Goal: Task Accomplishment & Management: Use online tool/utility

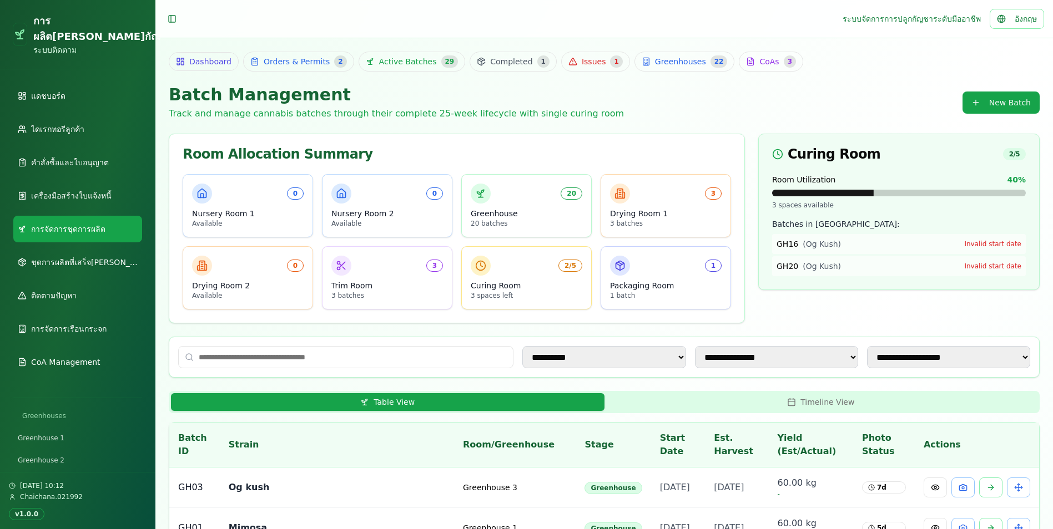
scroll to position [62, 0]
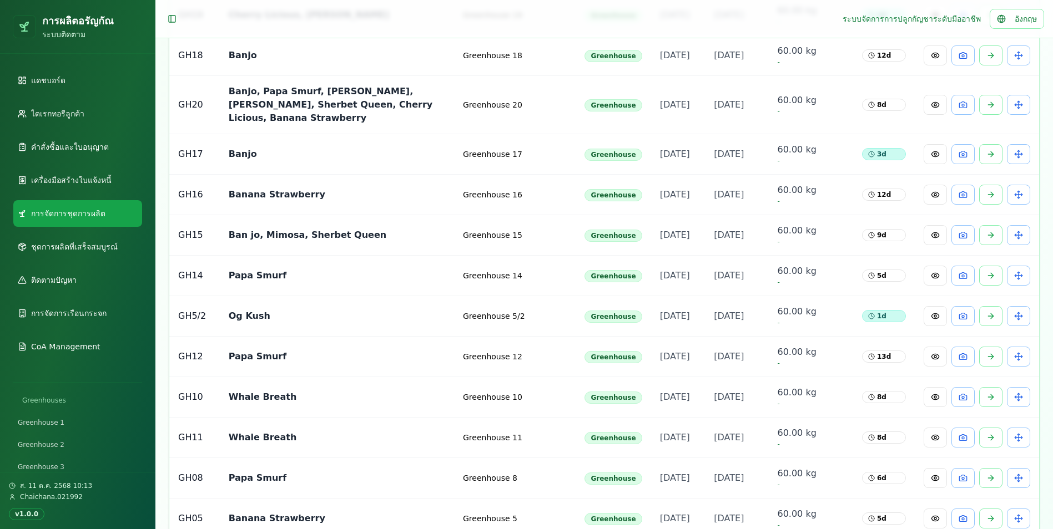
scroll to position [555, 0]
click at [936, 325] on button at bounding box center [934, 315] width 23 height 20
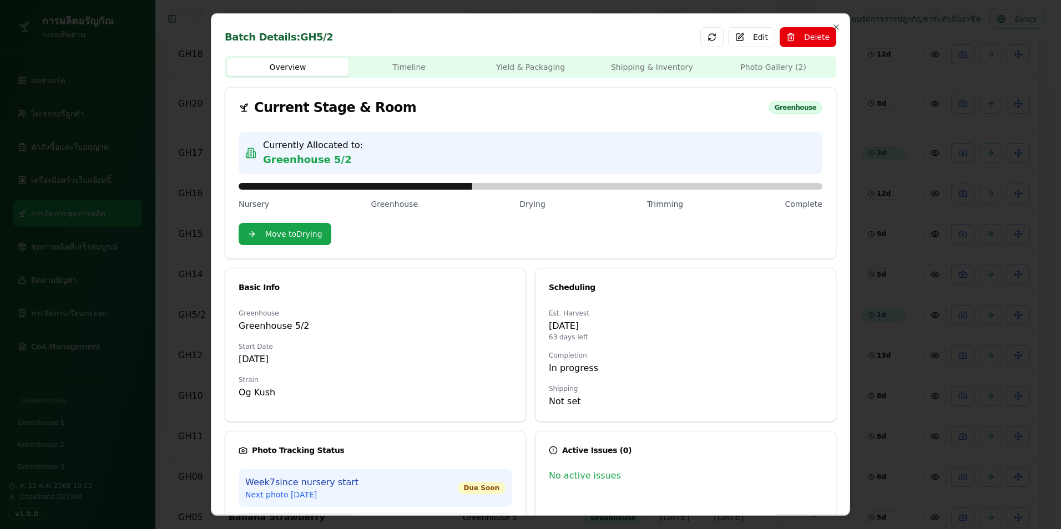
click at [746, 65] on body "การผลิตอรัญกัณ ระบบติดตาม แดชบอร์ด ไดเรกทอรีลูกค้า คำสั่งซื้อและใบอนุญาต เครื่อ…" at bounding box center [526, 315] width 1053 height 1741
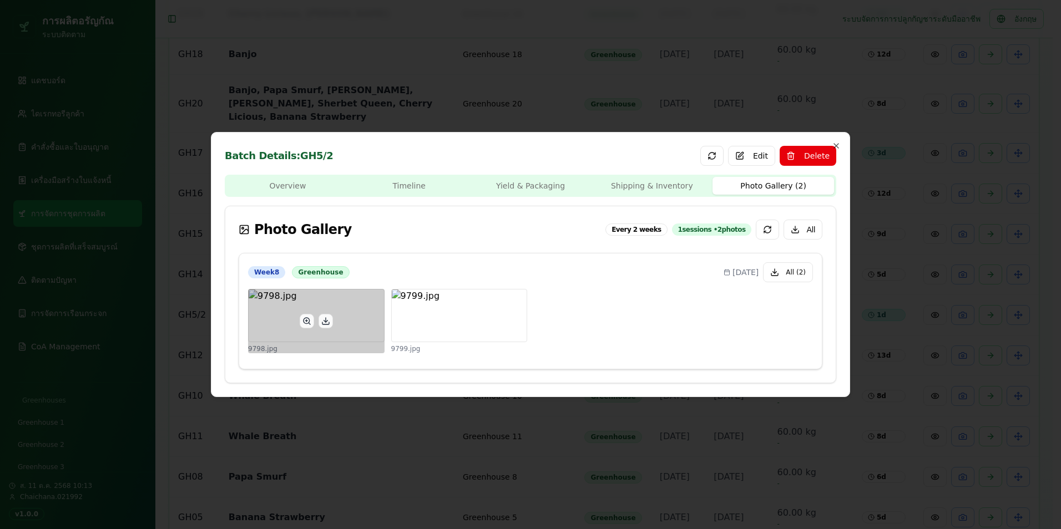
click at [279, 314] on div at bounding box center [316, 321] width 137 height 64
click at [275, 314] on div at bounding box center [316, 321] width 137 height 64
click at [307, 318] on button at bounding box center [307, 321] width 14 height 14
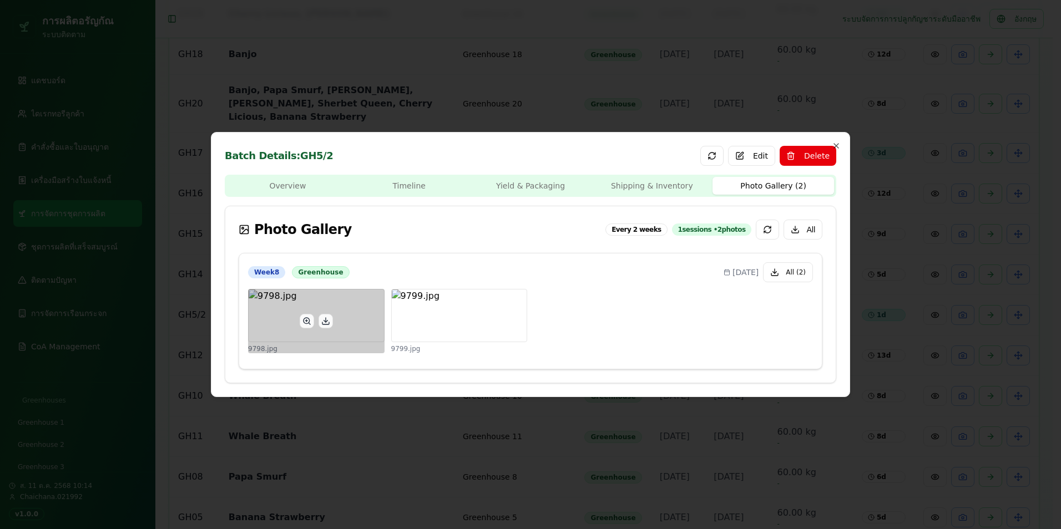
click at [340, 316] on div at bounding box center [316, 321] width 137 height 64
click at [302, 322] on button at bounding box center [307, 321] width 14 height 14
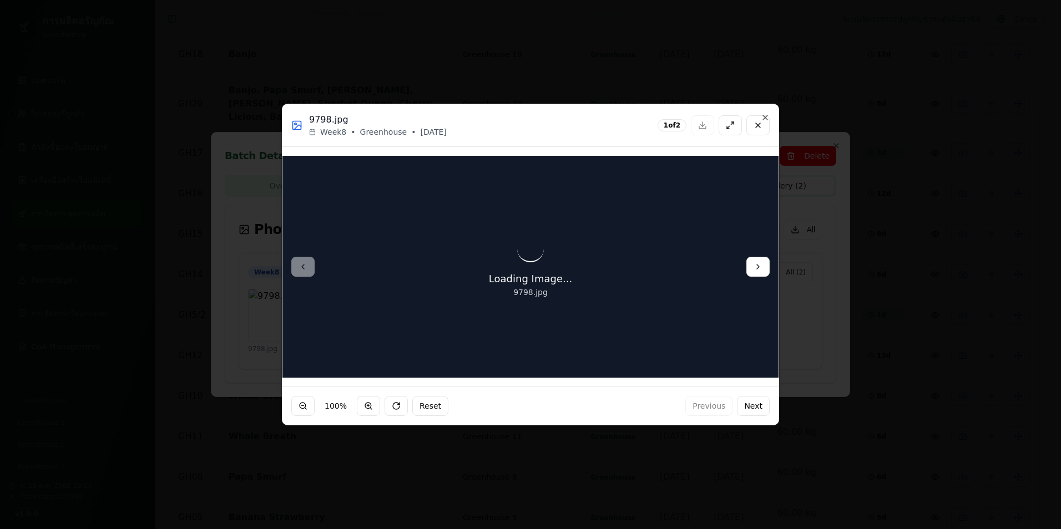
click at [751, 269] on button at bounding box center [757, 267] width 23 height 20
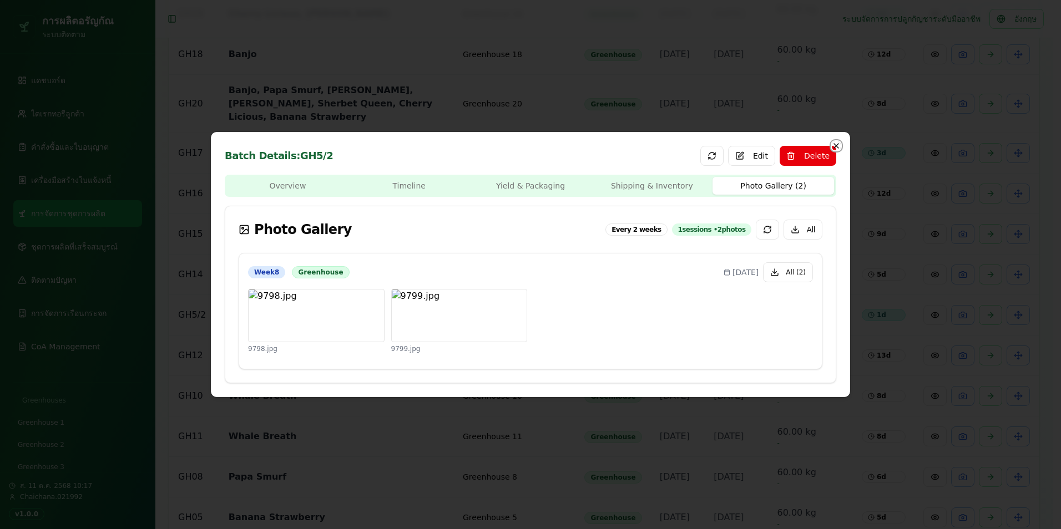
click at [837, 143] on icon "button" at bounding box center [836, 145] width 9 height 9
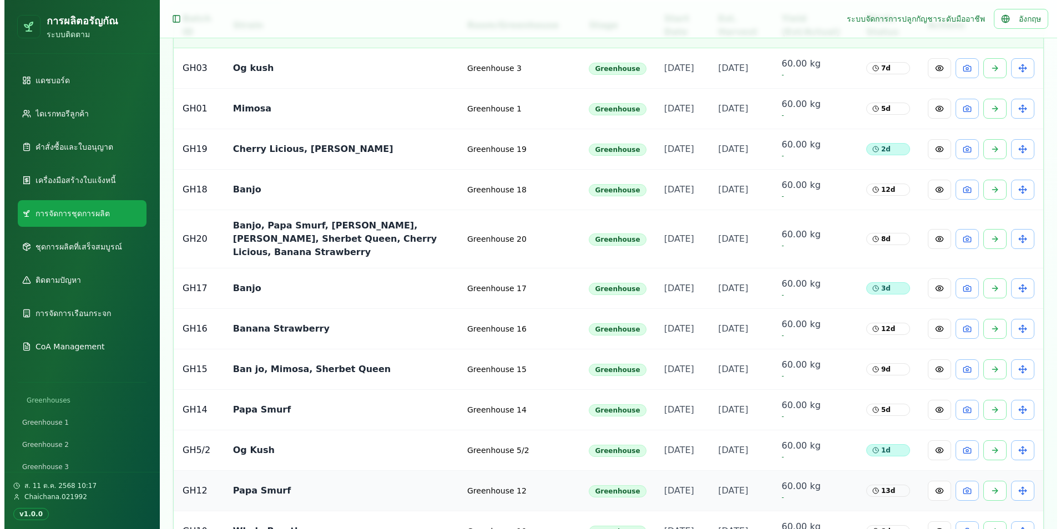
scroll to position [388, 0]
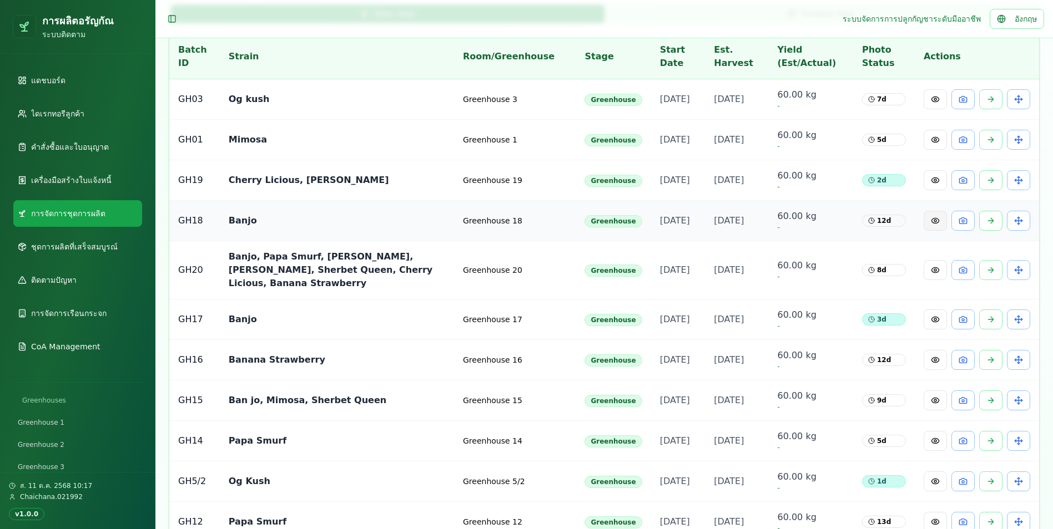
click at [933, 231] on button at bounding box center [934, 221] width 23 height 20
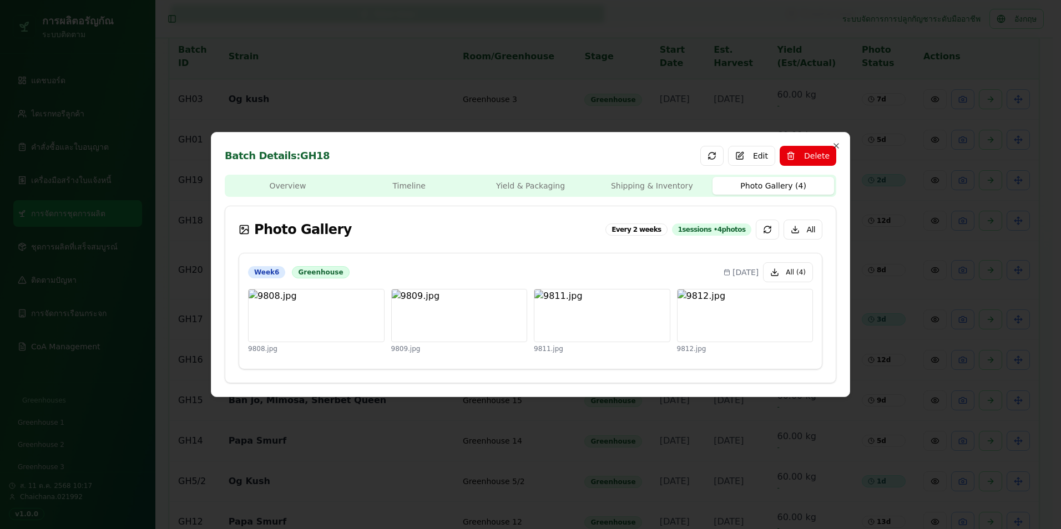
click at [757, 70] on body "การผลิตอรัญกัณ ระบบติดตาม แดชบอร์ด ไดเรกทอรีลูกค้า คำสั่งซื้อและใบอนุญาต เครื่อ…" at bounding box center [526, 482] width 1053 height 1741
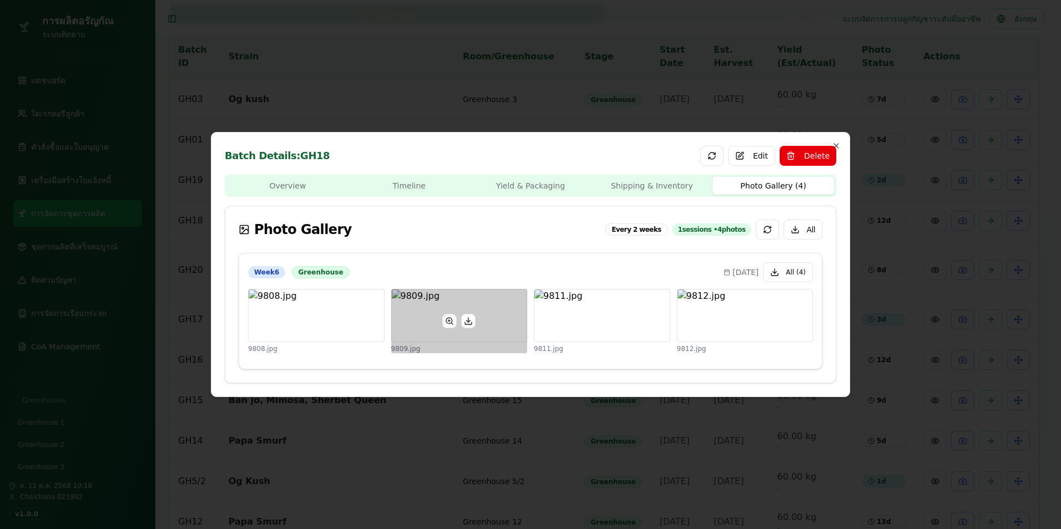
click at [469, 320] on button at bounding box center [468, 321] width 14 height 14
click at [481, 332] on div at bounding box center [459, 321] width 137 height 64
click at [445, 320] on button at bounding box center [449, 321] width 14 height 14
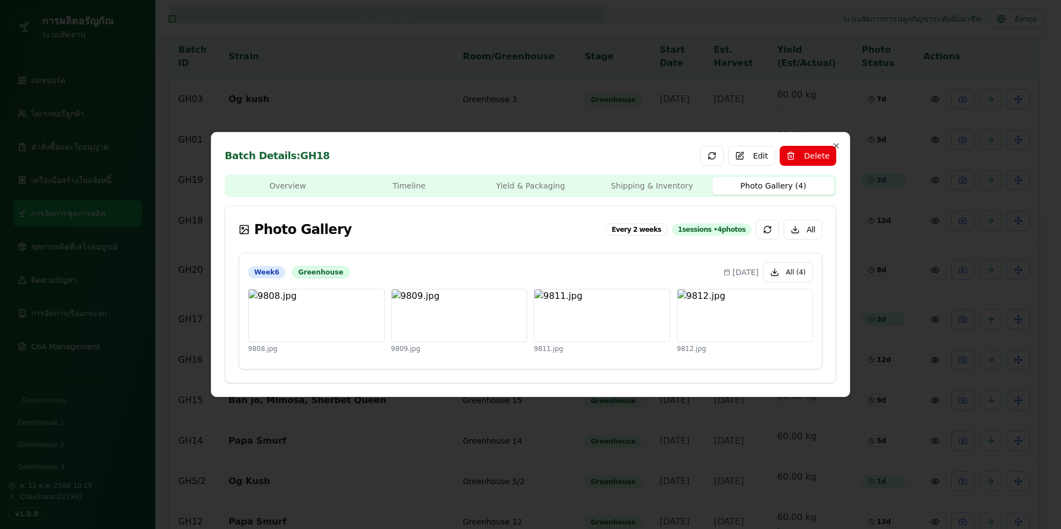
click at [630, 183] on div "Overview Timeline Yield & Packaging Shipping & Inventory Photo Gallery ( 4 ) Ph…" at bounding box center [530, 279] width 611 height 209
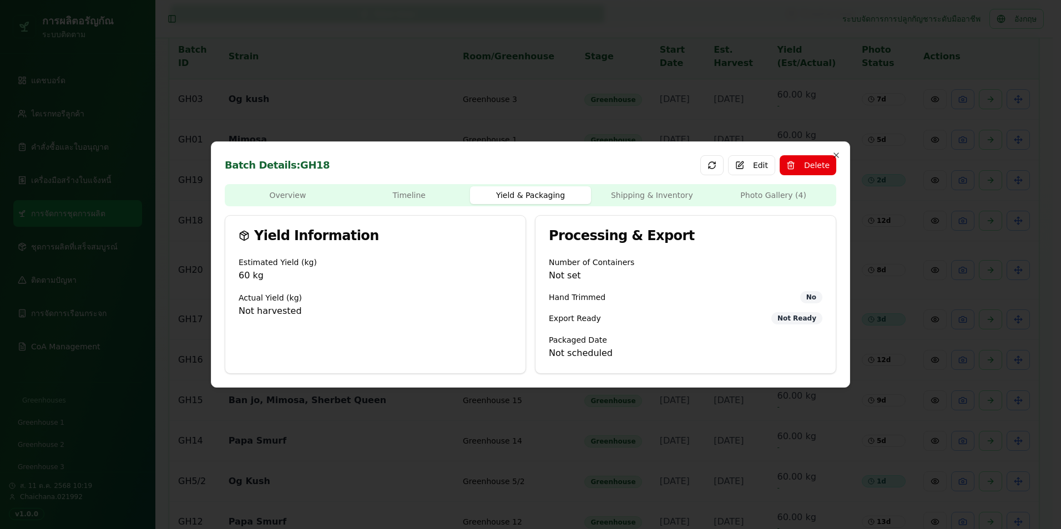
click at [529, 94] on body "การผลิตอรัญกัณ ระบบติดตาม แดชบอร์ด ไดเรกทอรีลูกค้า คำสั่งซื้อและใบอนุญาต เครื่อ…" at bounding box center [526, 482] width 1053 height 1741
click at [396, 191] on div "Overview Timeline Yield & Packaging Shipping & Inventory Photo Gallery ( 4 ) Yi…" at bounding box center [530, 279] width 611 height 190
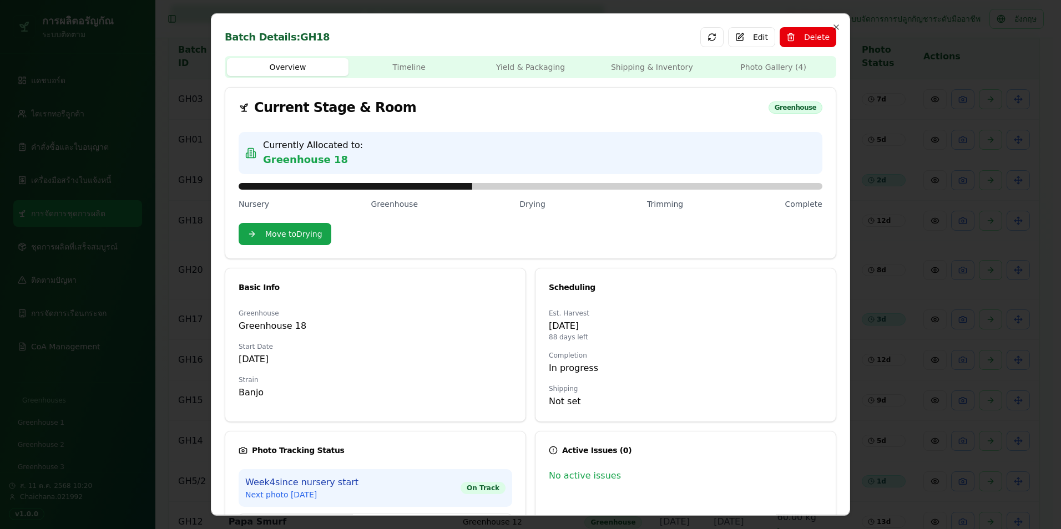
click at [291, 122] on div "Overview Timeline Yield & Packaging Shipping & Inventory Photo Gallery ( 4 ) Cu…" at bounding box center [530, 303] width 611 height 494
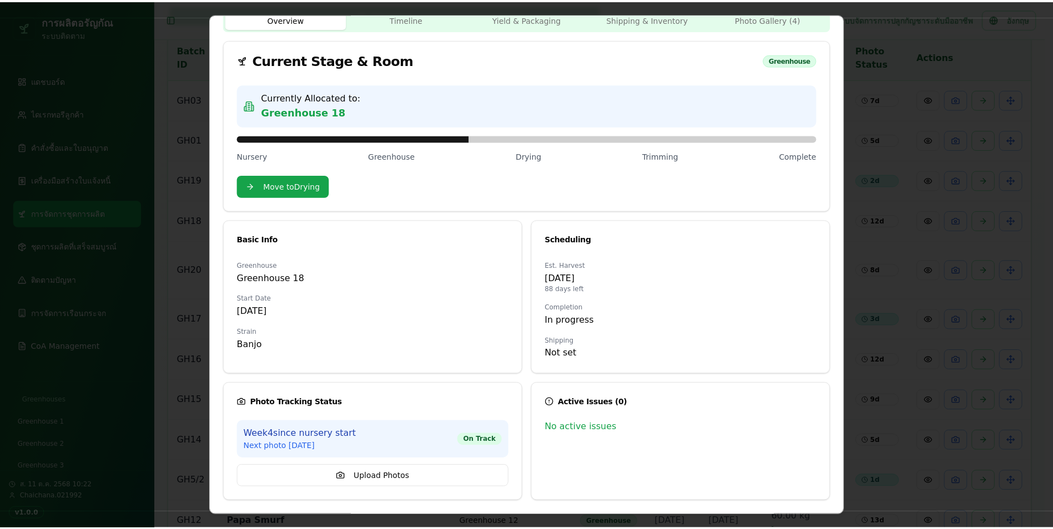
scroll to position [0, 0]
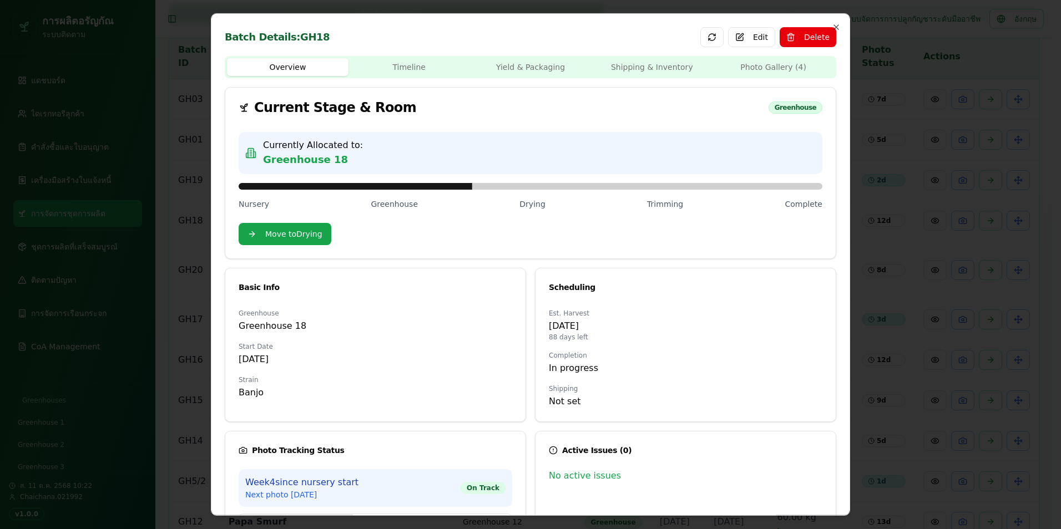
click at [769, 69] on body "การผลิตอรัญกัณ ระบบติดตาม แดชบอร์ด ไดเรกทอรีลูกค้า คำสั่งซื้อและใบอนุญาต เครื่อ…" at bounding box center [526, 482] width 1053 height 1741
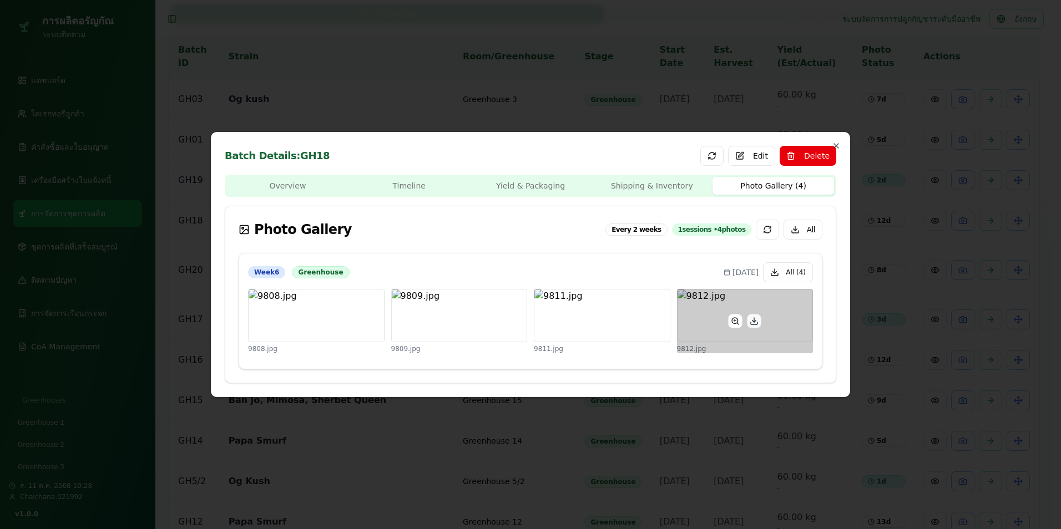
click at [733, 320] on button at bounding box center [735, 321] width 14 height 14
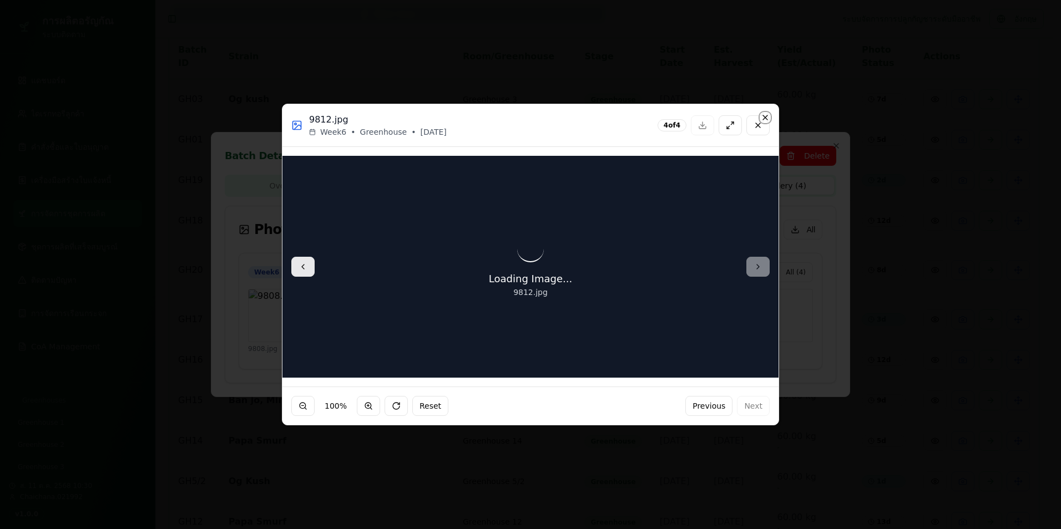
click at [766, 114] on icon "button" at bounding box center [765, 117] width 9 height 9
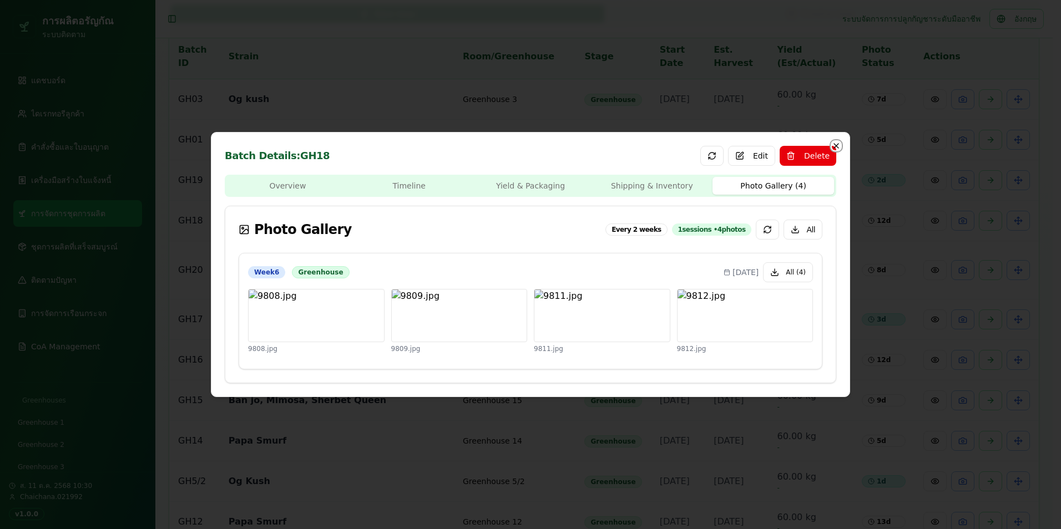
click at [835, 145] on icon "button" at bounding box center [836, 146] width 4 height 4
